Goal: Navigation & Orientation: Find specific page/section

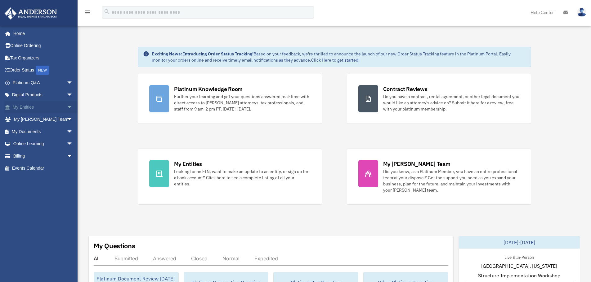
click at [67, 106] on span "arrow_drop_down" at bounding box center [73, 107] width 12 height 13
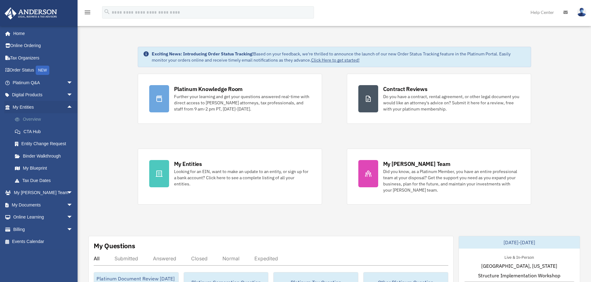
click at [41, 119] on link "Overview" at bounding box center [45, 119] width 73 height 12
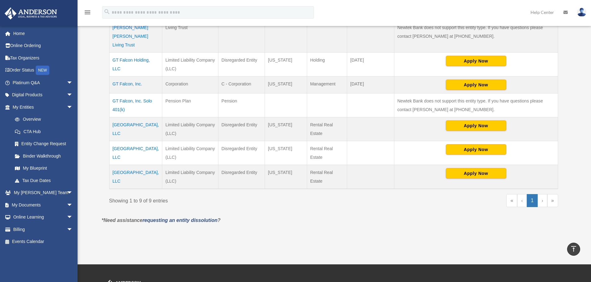
scroll to position [217, 0]
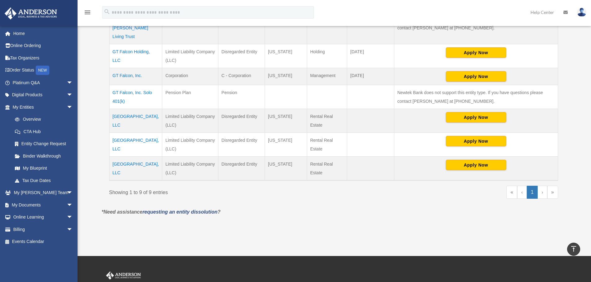
click at [145, 109] on td "[GEOGRAPHIC_DATA], LLC" at bounding box center [135, 121] width 53 height 24
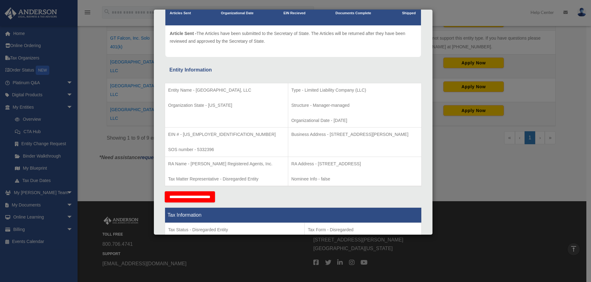
scroll to position [298, 0]
